Goal: Information Seeking & Learning: Check status

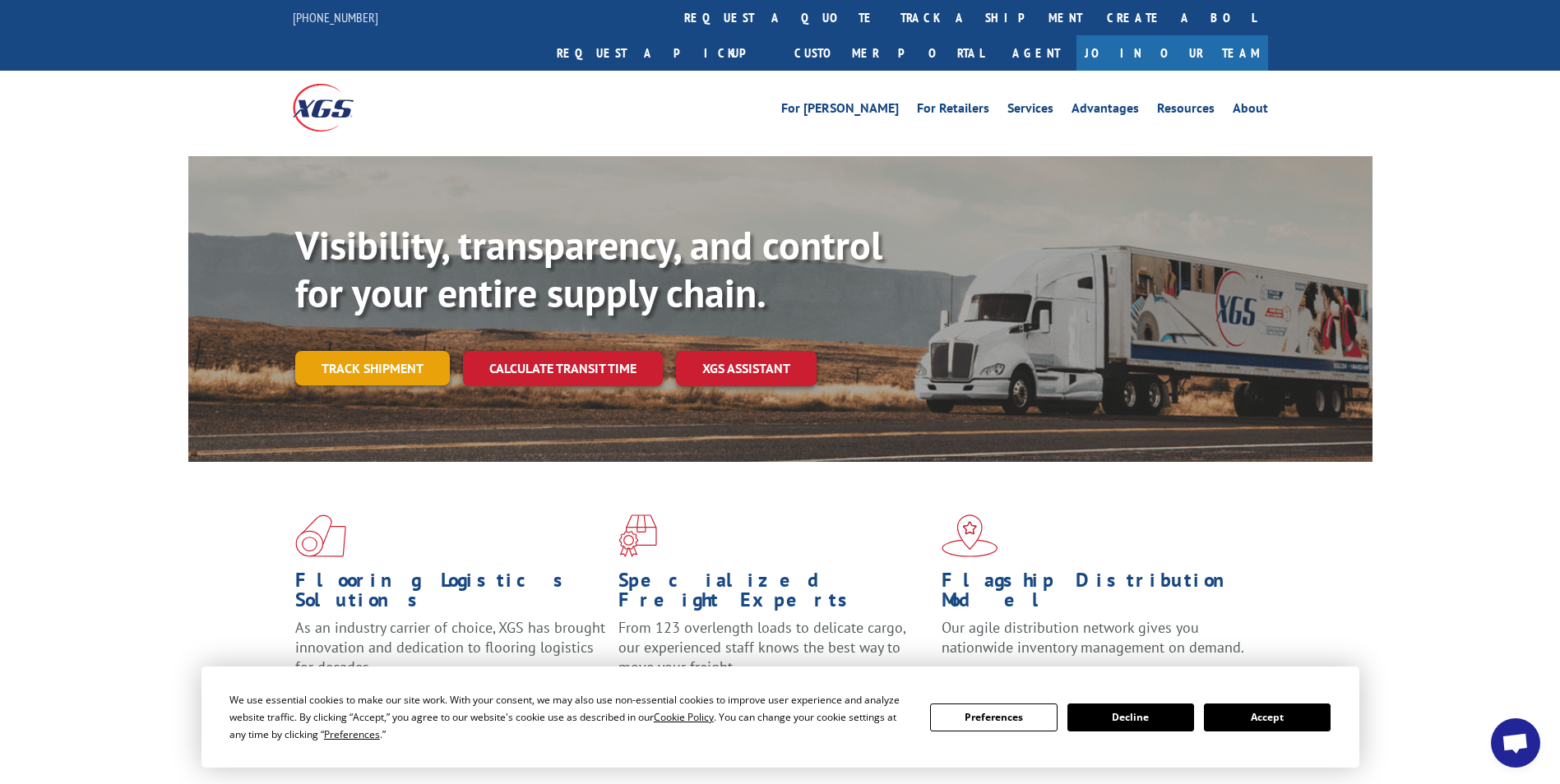
click at [377, 351] on link "Track shipment" at bounding box center [372, 369] width 154 height 35
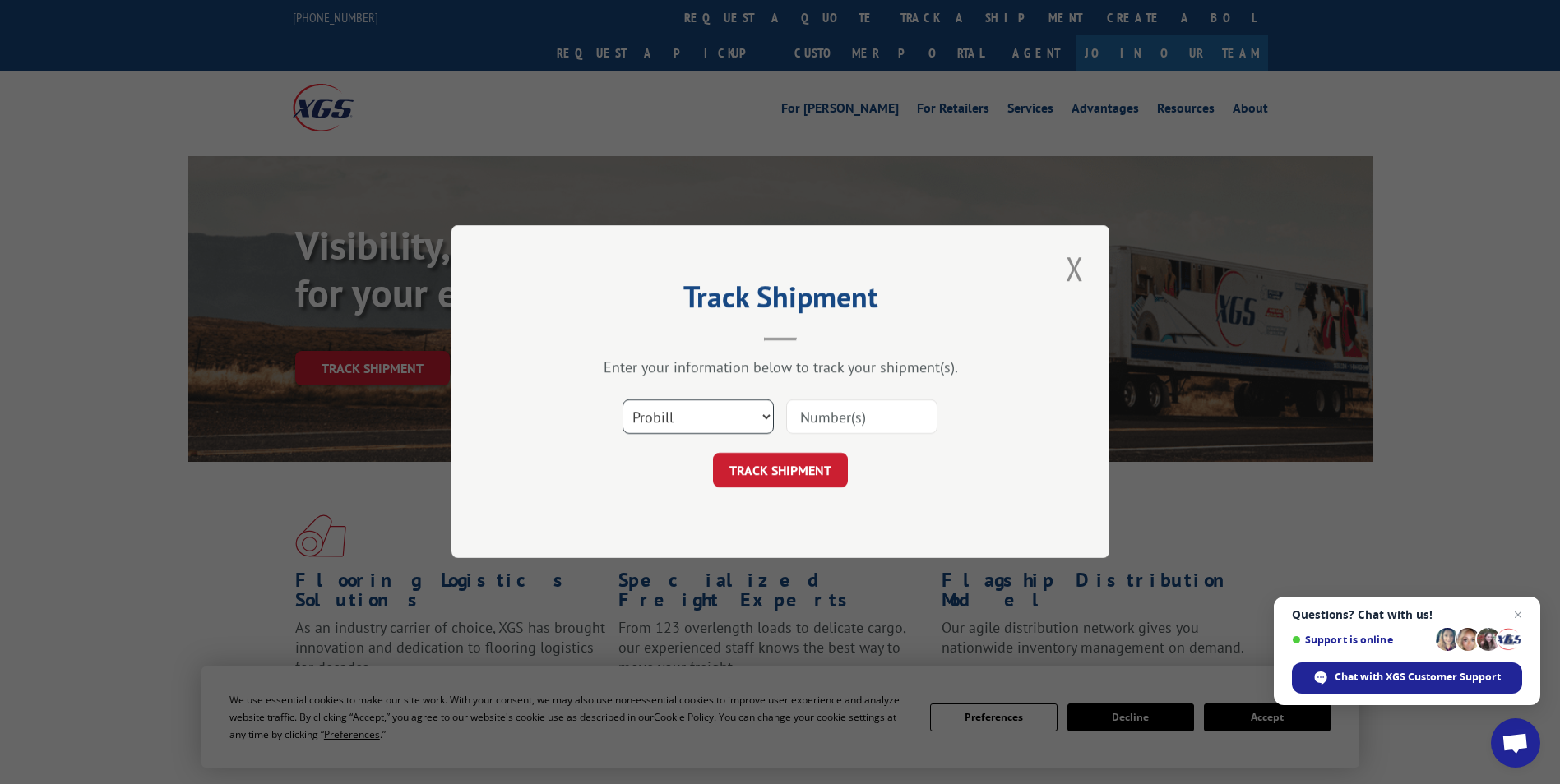
click at [768, 419] on select "Select category... Probill BOL PO" at bounding box center [698, 417] width 151 height 35
select select "bol"
click at [622, 400] on select "Select category... Probill BOL PO" at bounding box center [698, 417] width 151 height 35
click at [808, 419] on input at bounding box center [862, 417] width 151 height 35
paste input "4834116"
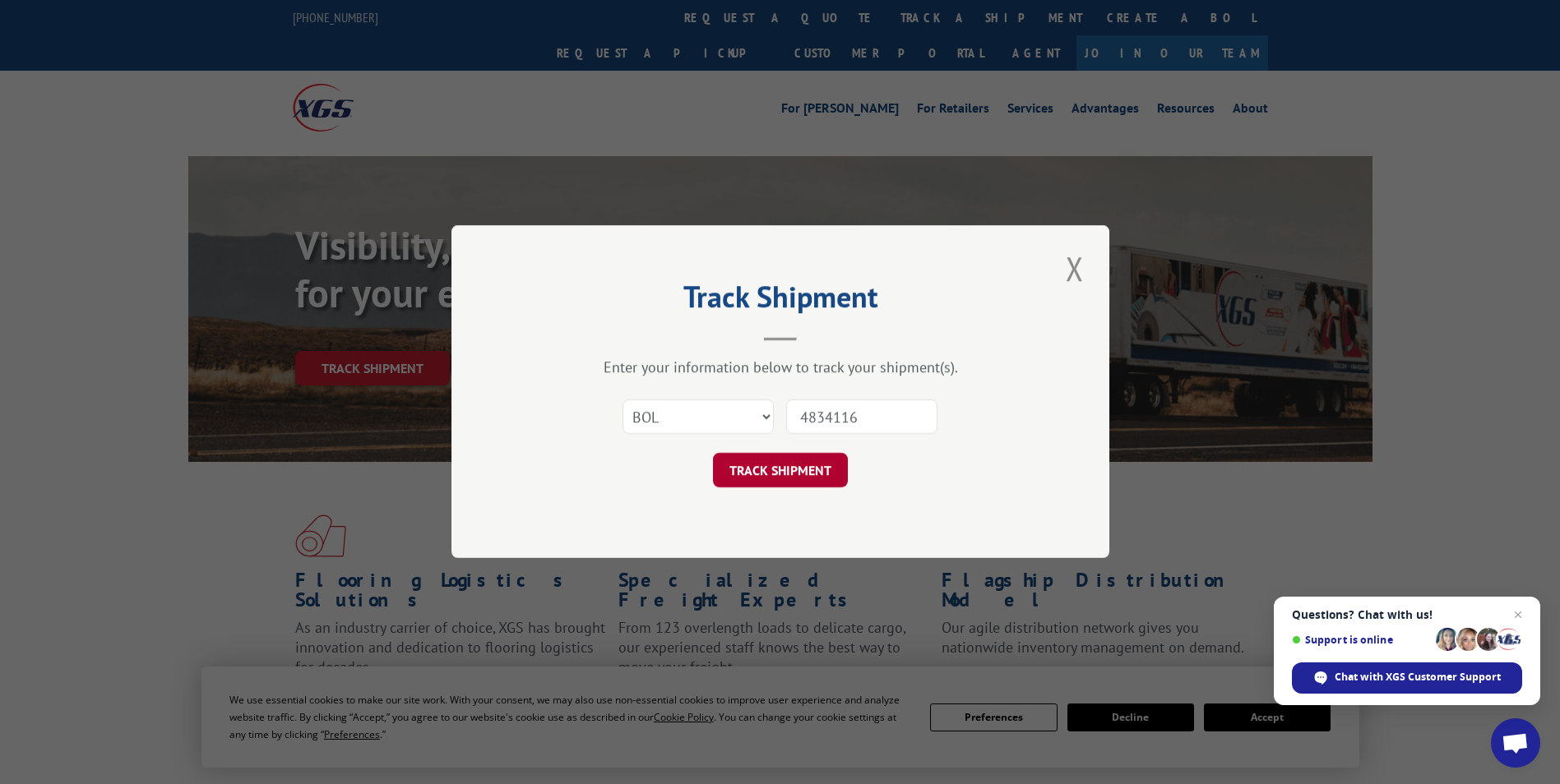
type input "4834116"
click at [768, 470] on button "TRACK SHIPMENT" at bounding box center [780, 471] width 135 height 35
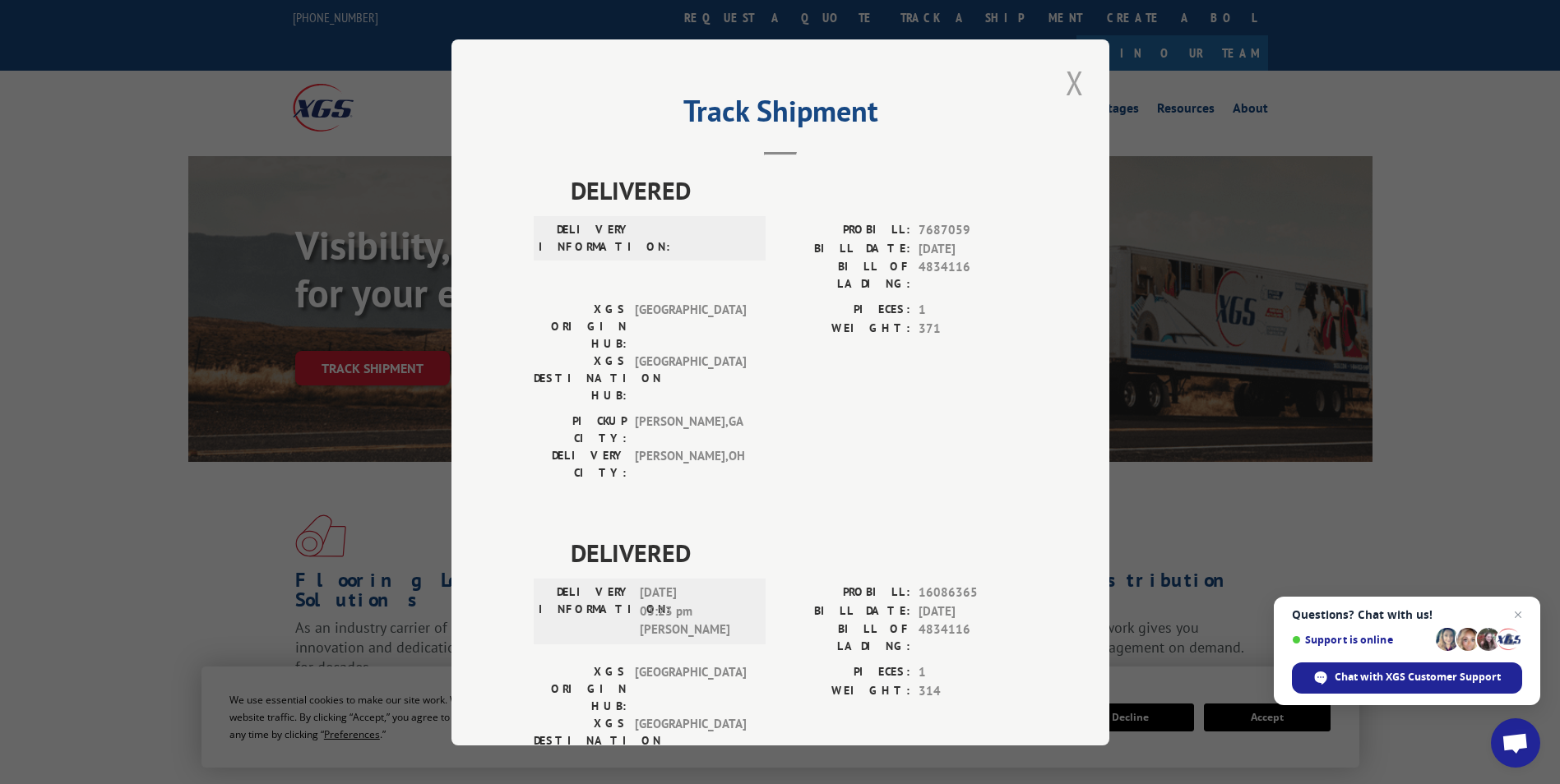
click at [1077, 80] on button "Close modal" at bounding box center [1075, 82] width 28 height 46
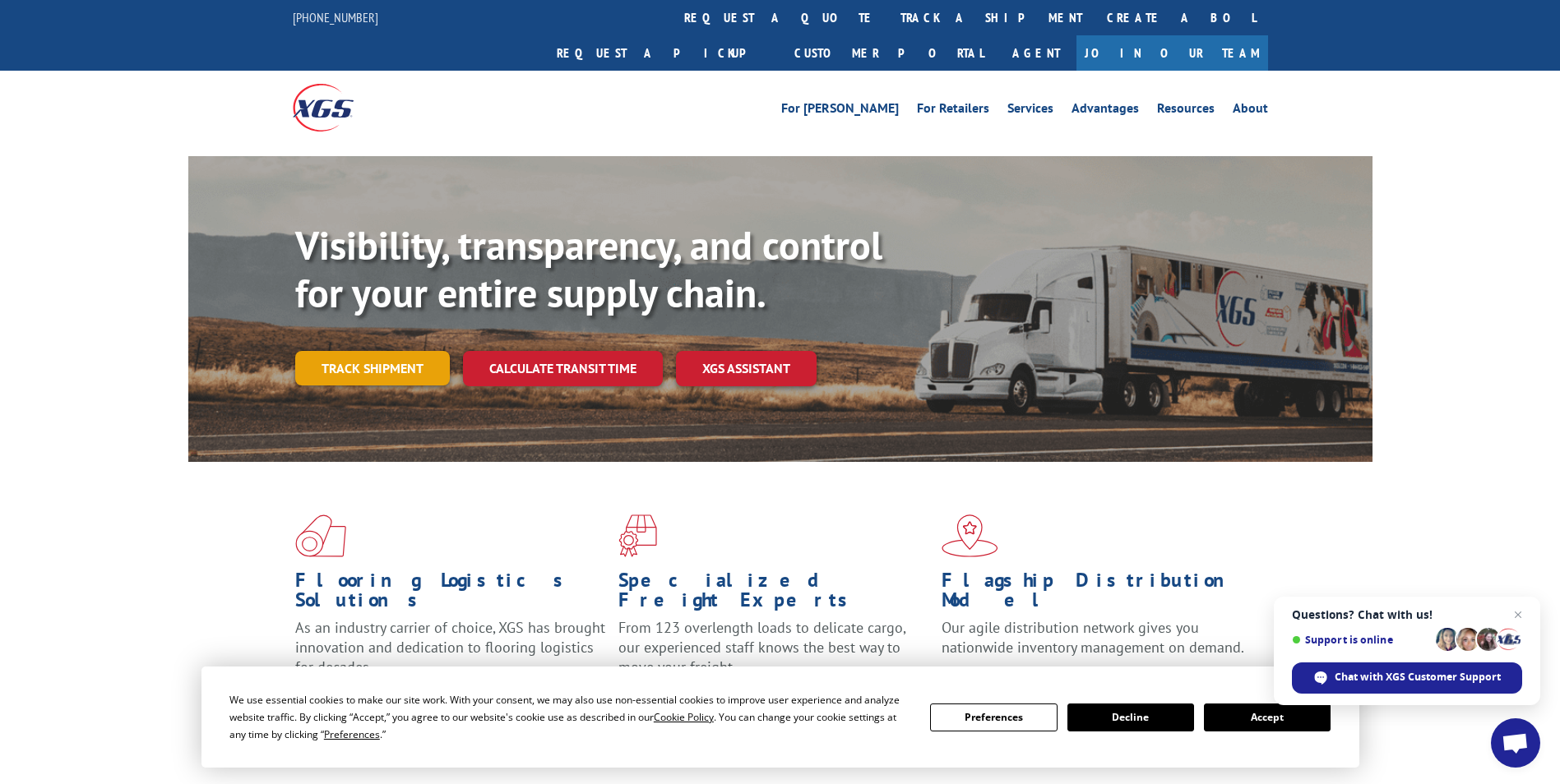
click at [389, 351] on link "Track shipment" at bounding box center [372, 369] width 154 height 35
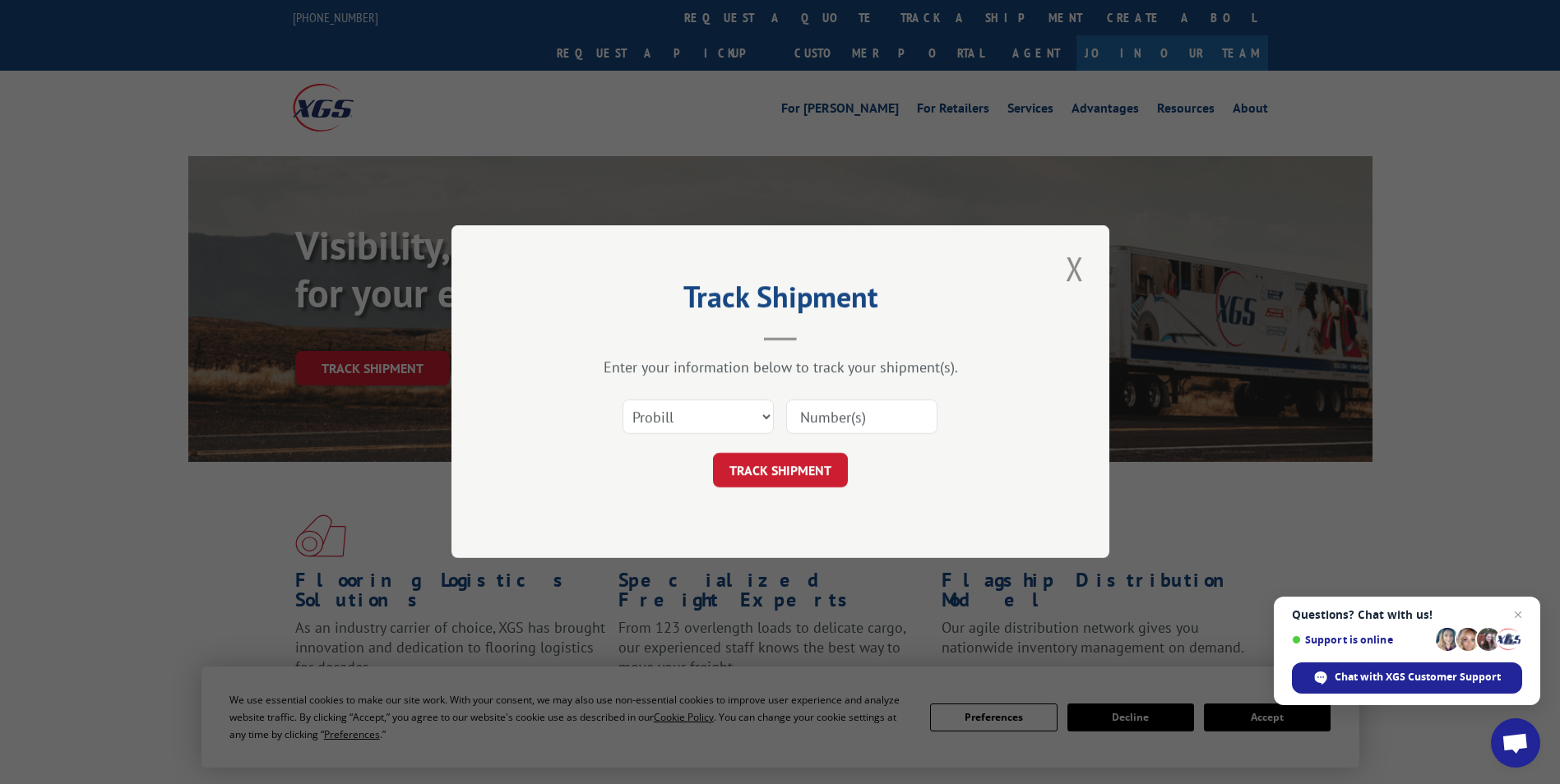
click at [834, 411] on input at bounding box center [862, 417] width 151 height 35
paste input "17257076"
type input "17257076"
click at [747, 470] on button "TRACK SHIPMENT" at bounding box center [780, 471] width 135 height 35
